Goal: Obtain resource: Download file/media

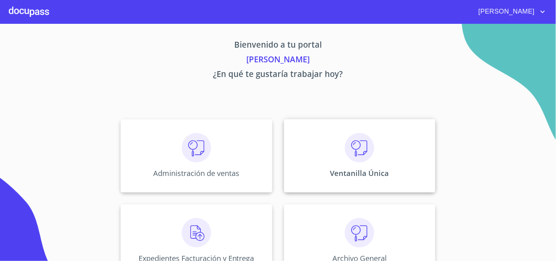
click at [398, 163] on div "Ventanilla Única" at bounding box center [359, 155] width 151 height 73
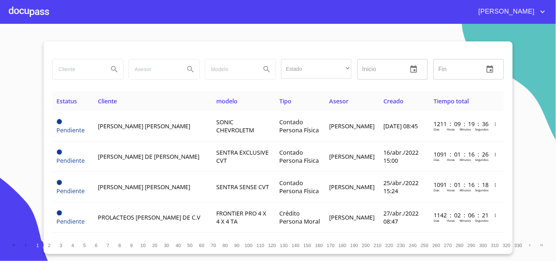
click at [77, 63] on input "search" at bounding box center [78, 69] width 50 height 20
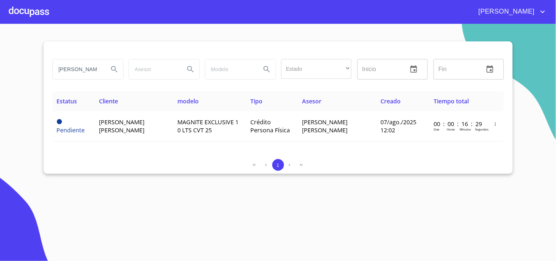
drag, startPoint x: 96, startPoint y: 68, endPoint x: 0, endPoint y: 65, distance: 96.1
click at [0, 65] on section "[PERSON_NAME] Estado ​ ​ Inicio ​ Fin ​ Estatus Cliente modelo Tipo Asesor Crea…" at bounding box center [278, 142] width 556 height 237
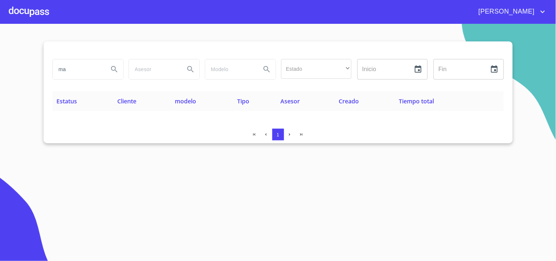
type input "m"
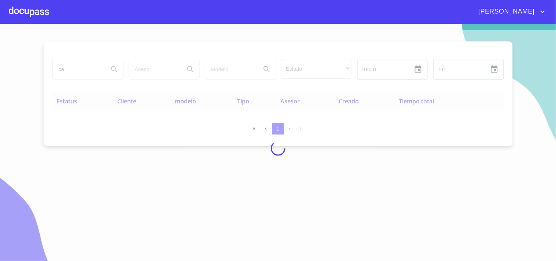
type input "c"
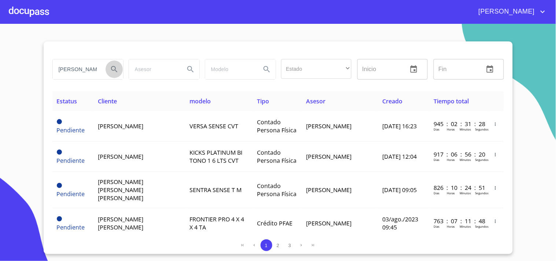
click at [111, 70] on icon "Search" at bounding box center [114, 69] width 9 height 9
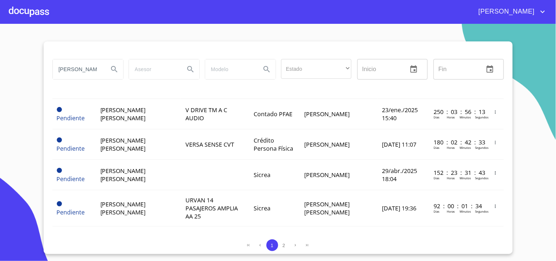
scroll to position [0, 3]
drag, startPoint x: 56, startPoint y: 68, endPoint x: 263, endPoint y: 73, distance: 206.4
click at [263, 73] on div "[PERSON_NAME] Estado ​ ​ Inicio ​ Fin ​" at bounding box center [277, 69] width 457 height 26
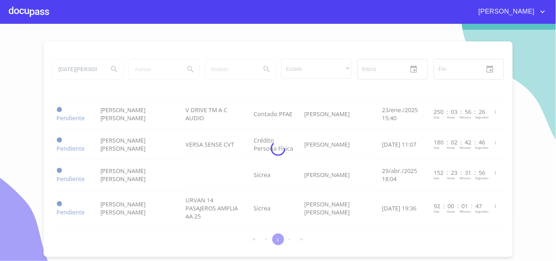
scroll to position [0, 0]
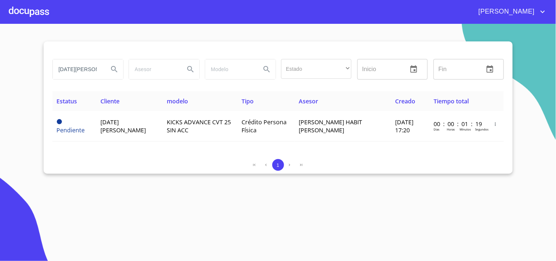
click at [532, 193] on section "[DATE][PERSON_NAME] Estado ​ ​ Inicio ​ Fin ​ Estatus Cliente modelo Tipo Aseso…" at bounding box center [278, 142] width 556 height 237
drag, startPoint x: 98, startPoint y: 70, endPoint x: 0, endPoint y: 69, distance: 97.9
click at [0, 69] on section "[DATE][PERSON_NAME] Estado ​ ​ Inicio ​ Fin ​ Estatus Cliente modelo Tipo Aseso…" at bounding box center [278, 142] width 556 height 237
type input "[PERSON_NAME]"
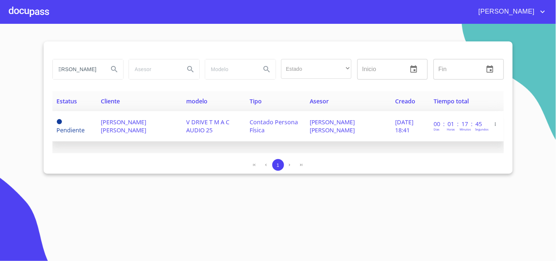
scroll to position [0, 0]
click at [153, 129] on td "[PERSON_NAME] [PERSON_NAME]" at bounding box center [138, 126] width 85 height 30
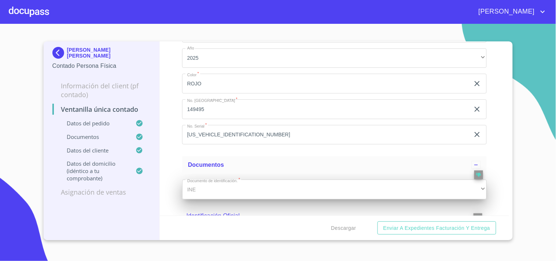
scroll to position [81, 0]
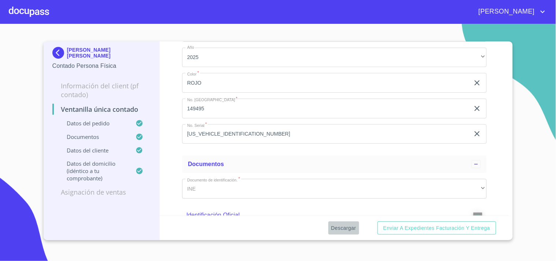
click at [341, 226] on span "Descargar" at bounding box center [343, 228] width 25 height 9
click at [350, 227] on span "Descargar" at bounding box center [343, 228] width 25 height 9
